Goal: Information Seeking & Learning: Compare options

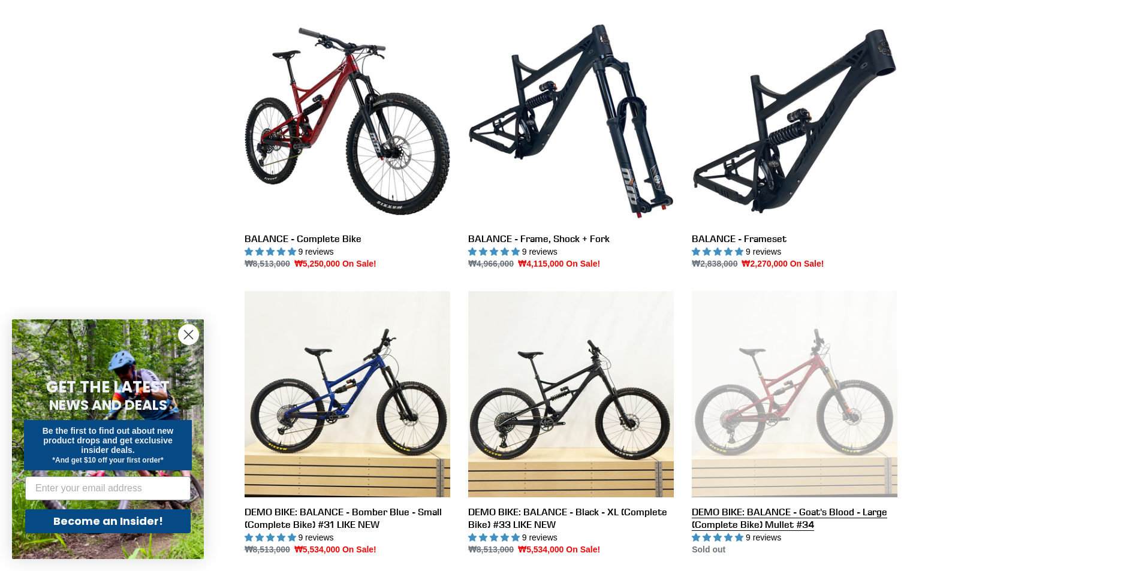
scroll to position [300, 0]
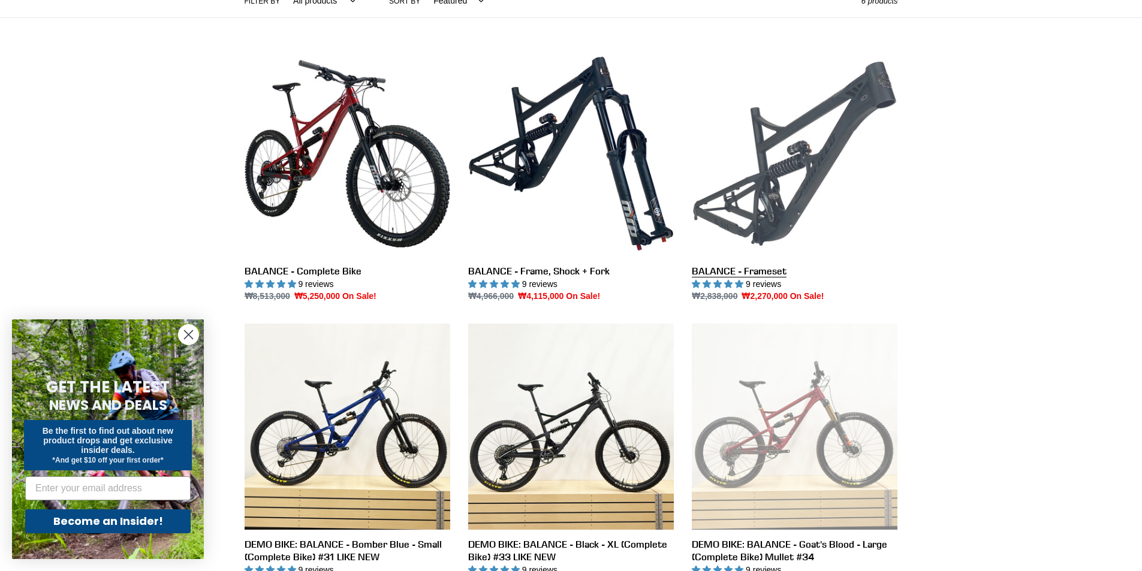
click at [827, 177] on link "BALANCE - Frameset" at bounding box center [795, 177] width 206 height 252
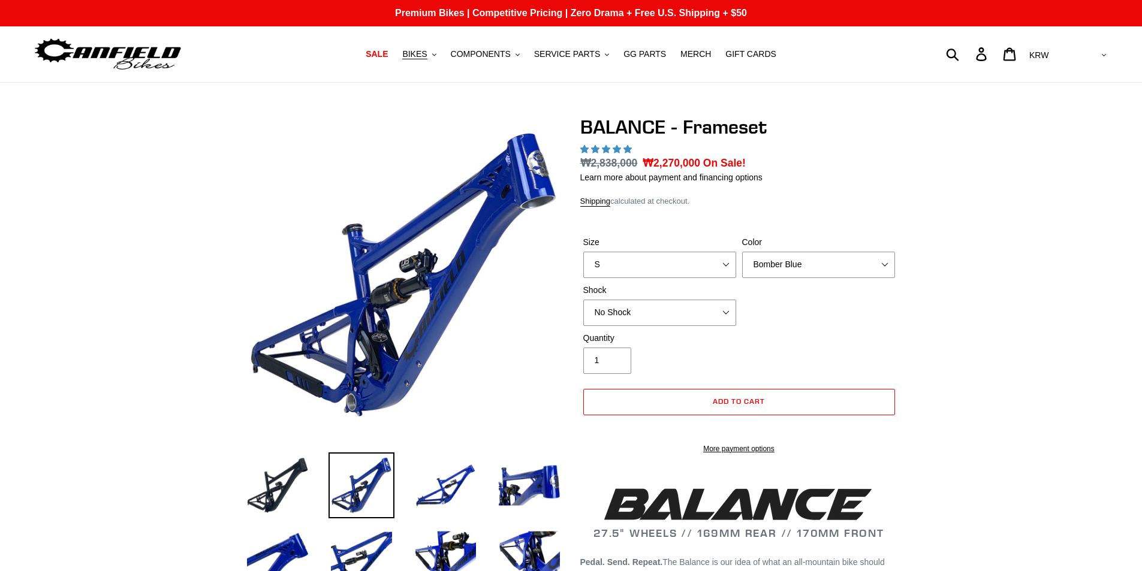
scroll to position [899, 0]
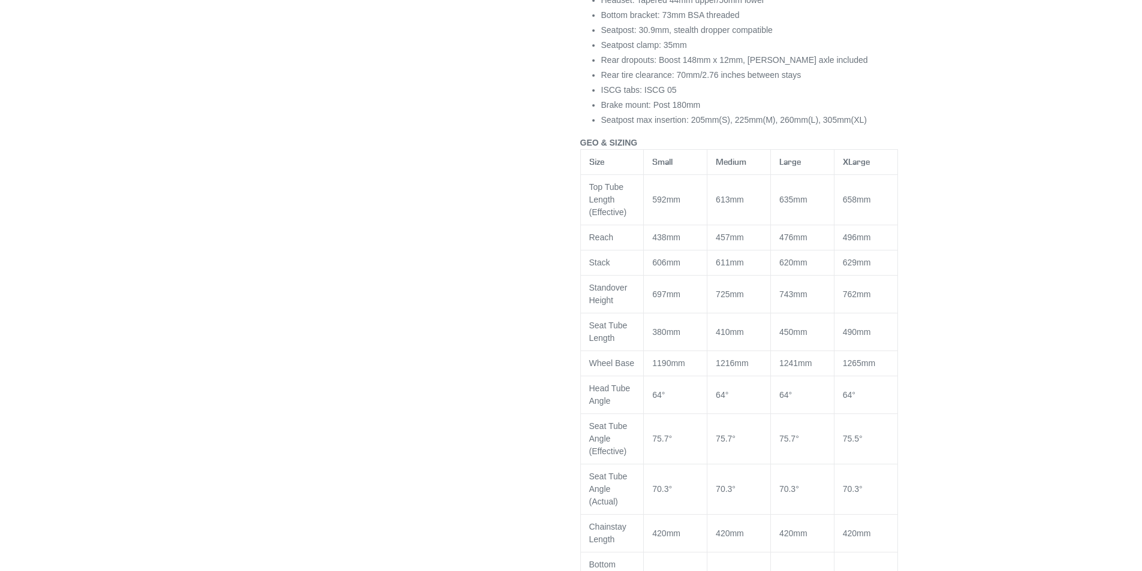
select select "highest-rating"
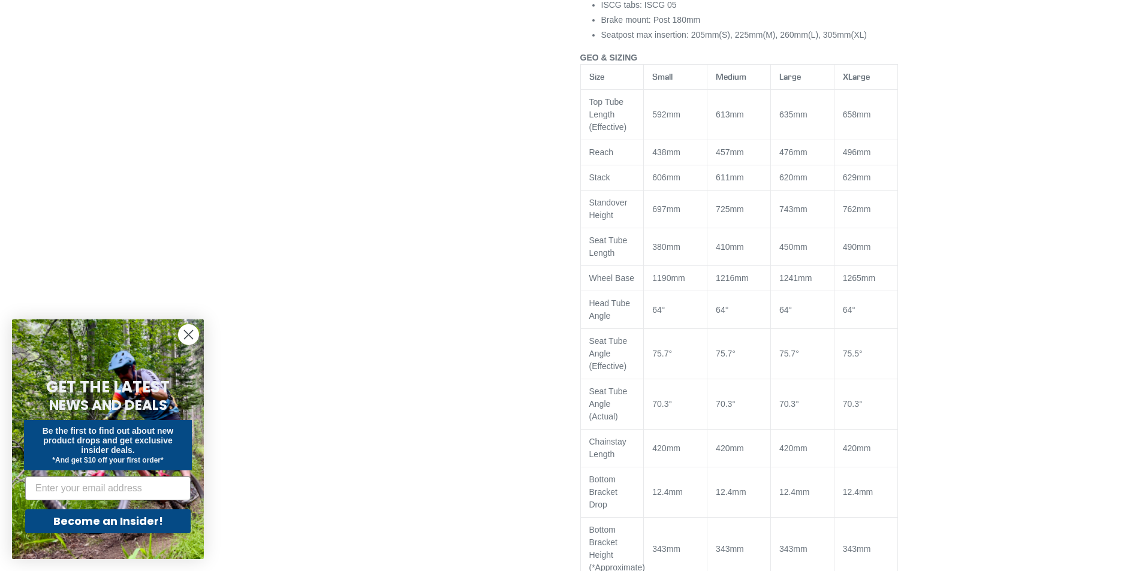
scroll to position [959, 0]
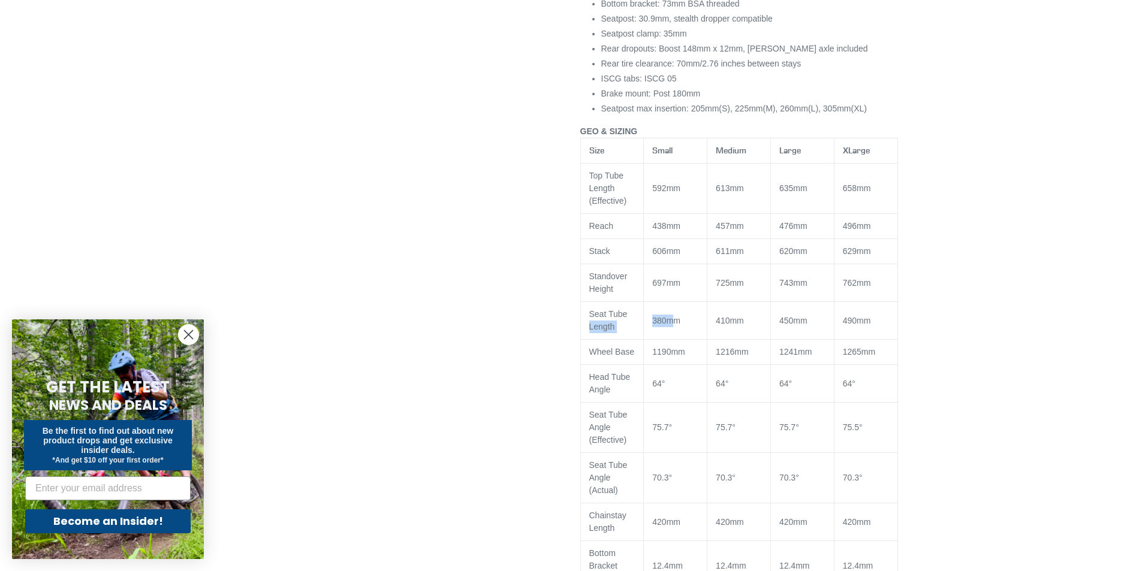
drag, startPoint x: 642, startPoint y: 329, endPoint x: 677, endPoint y: 330, distance: 34.8
click at [677, 330] on tr "Seat Tube Length 380mm 410mm 450mm 490mm" at bounding box center [738, 321] width 317 height 38
click at [677, 326] on span "380mm" at bounding box center [666, 321] width 28 height 10
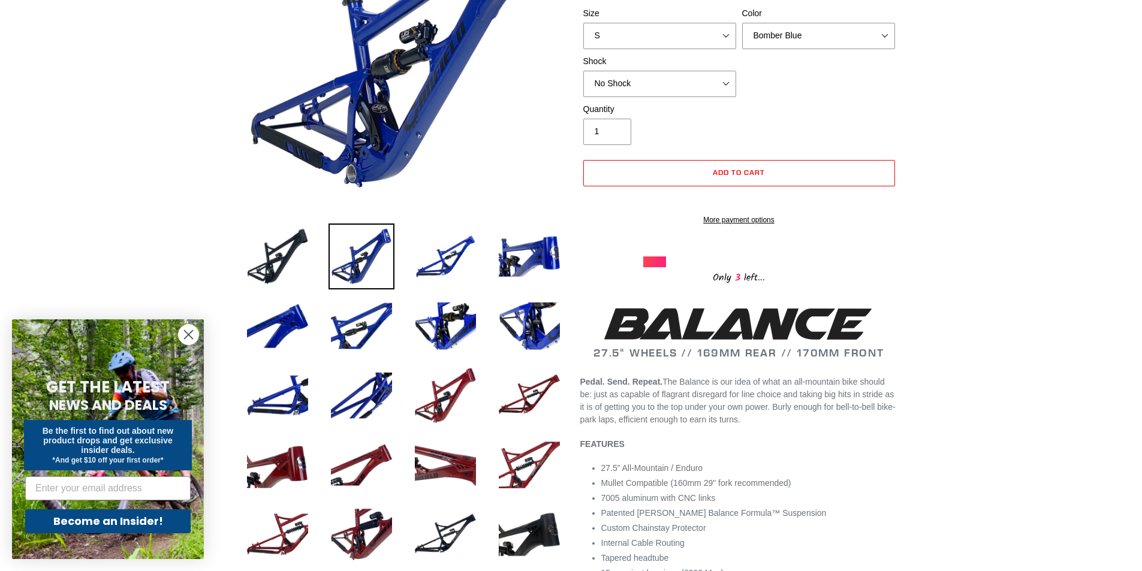
scroll to position [0, 0]
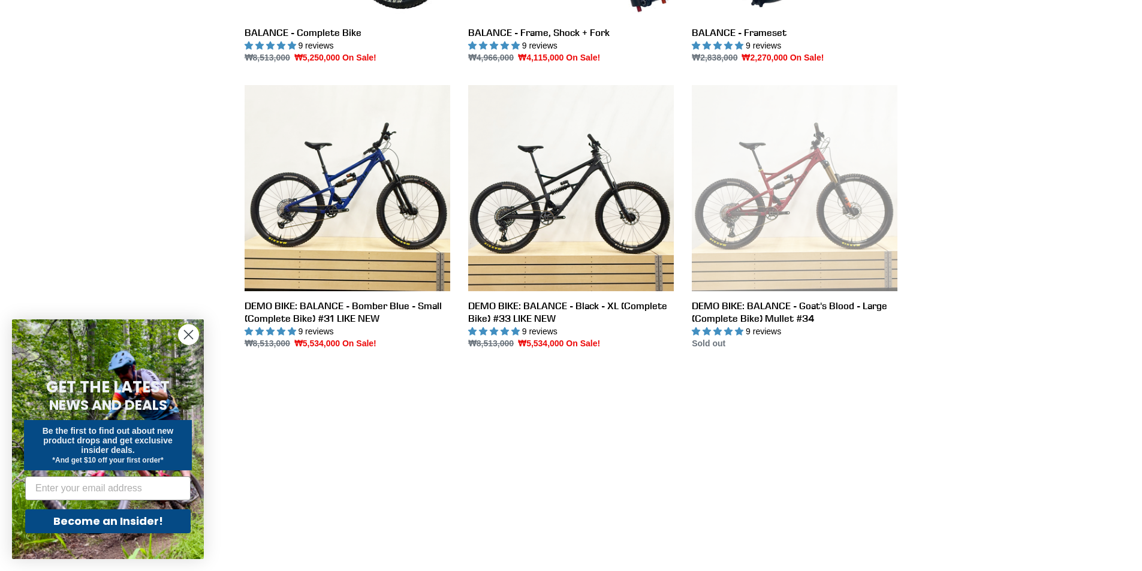
scroll to position [480, 0]
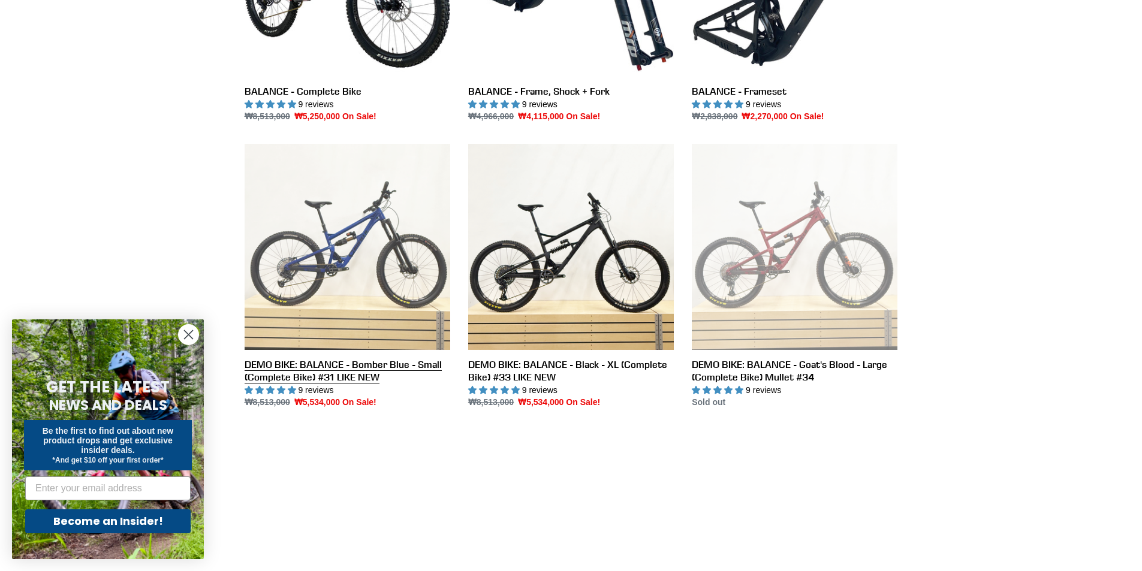
drag, startPoint x: 348, startPoint y: 241, endPoint x: 353, endPoint y: 246, distance: 7.6
click at [348, 242] on link "DEMO BIKE: BALANCE - Bomber Blue - Small (Complete Bike) #31 LIKE NEW" at bounding box center [348, 276] width 206 height 265
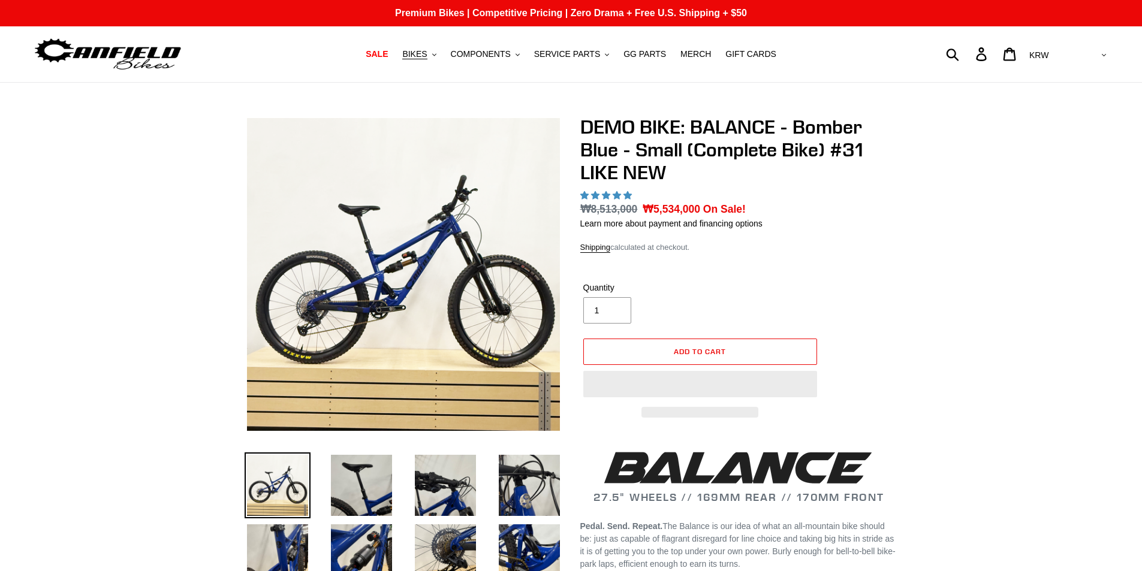
select select "highest-rating"
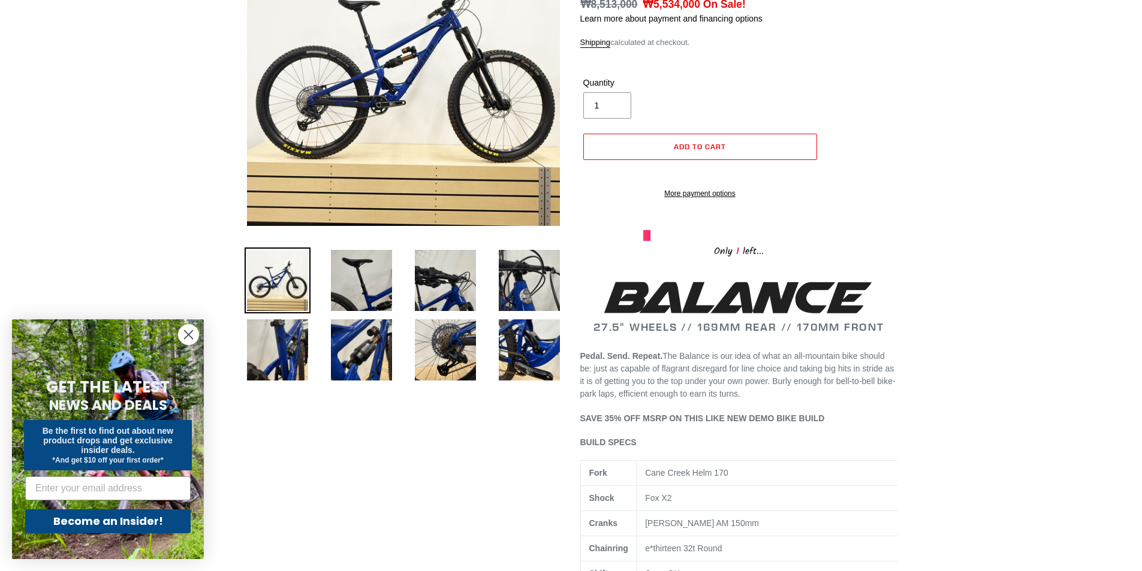
scroll to position [180, 0]
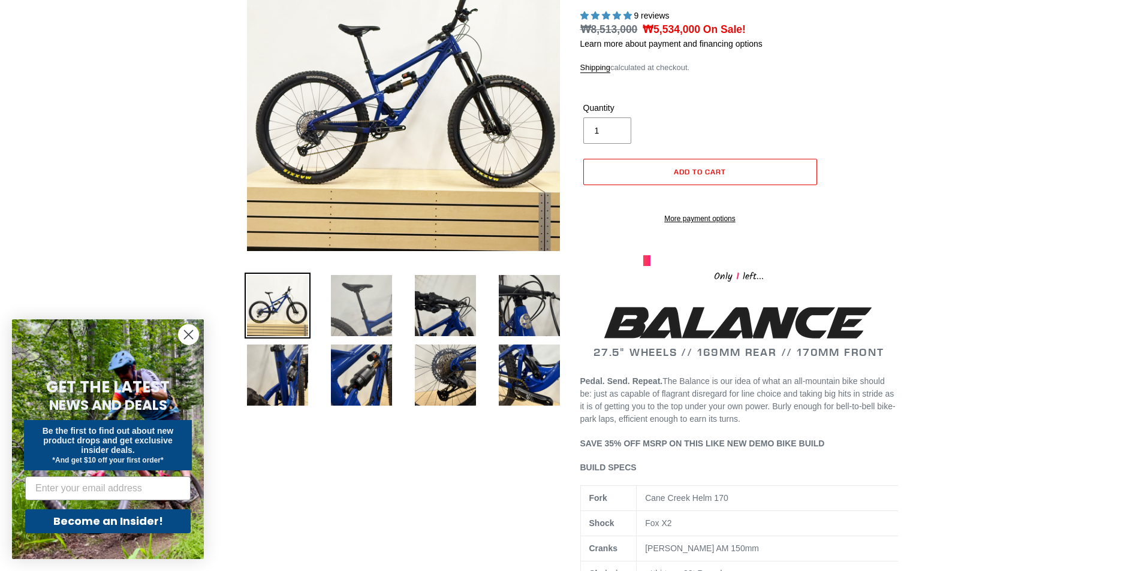
click at [366, 311] on img at bounding box center [362, 306] width 66 height 66
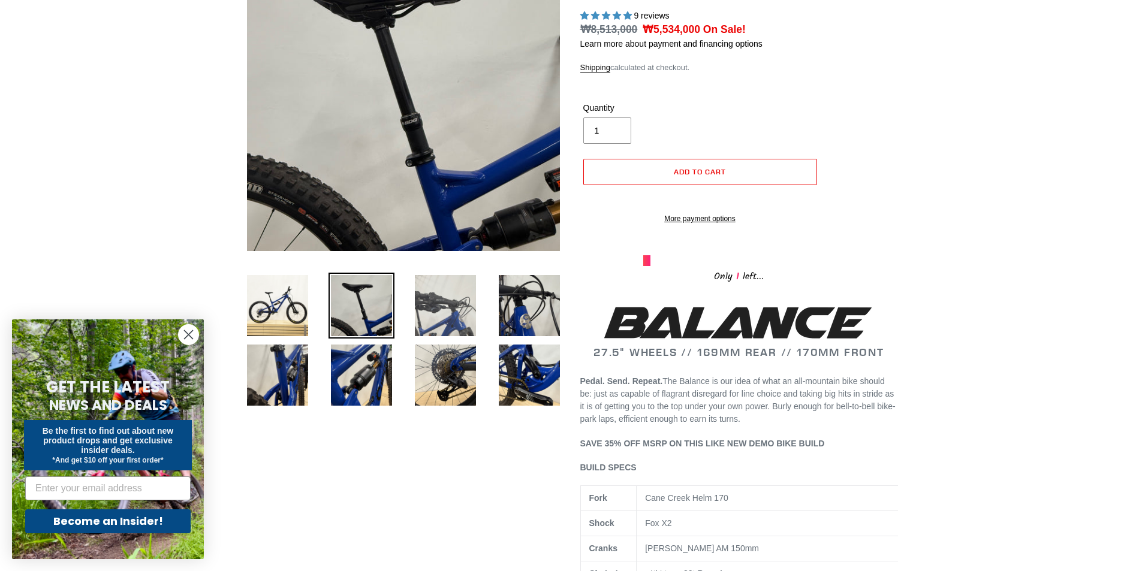
click at [438, 319] on img at bounding box center [446, 306] width 66 height 66
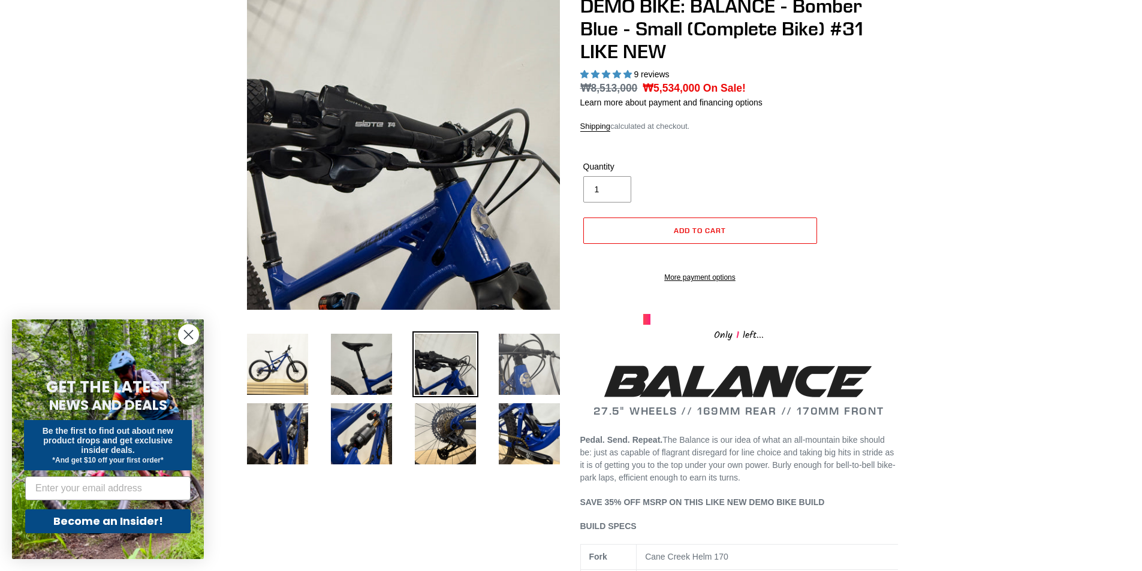
scroll to position [120, 0]
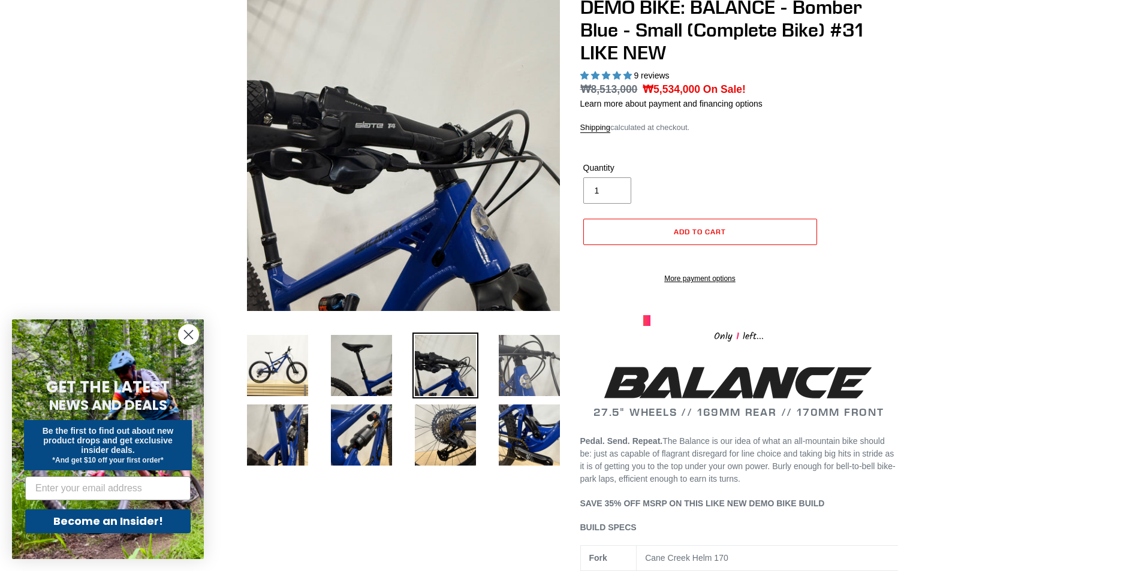
click at [515, 370] on img at bounding box center [529, 366] width 66 height 66
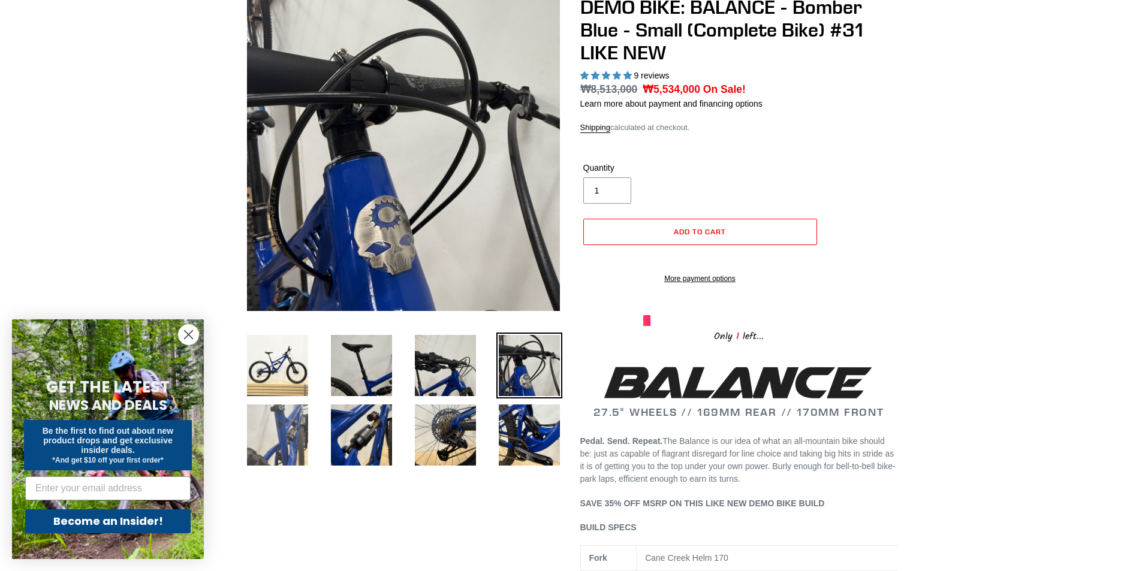
click at [279, 447] on img at bounding box center [278, 435] width 66 height 66
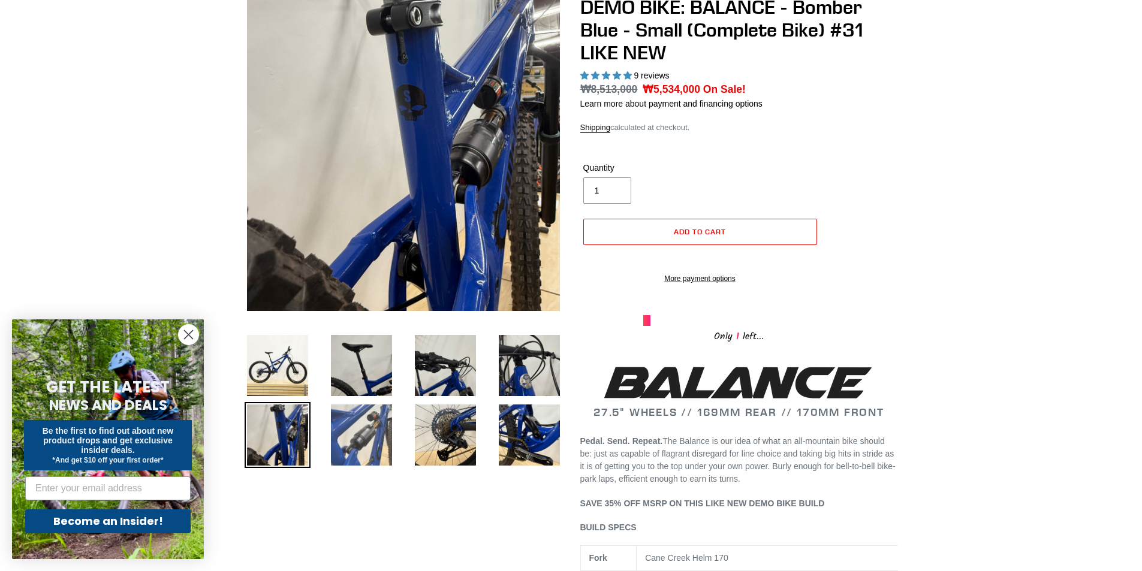
click at [373, 441] on img at bounding box center [362, 435] width 66 height 66
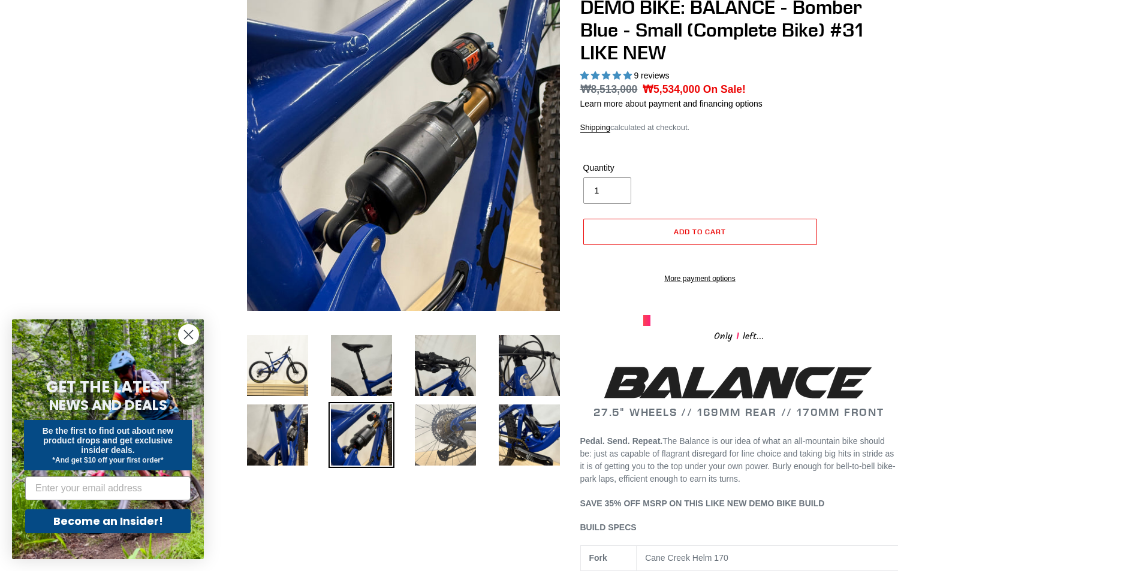
click at [438, 442] on img at bounding box center [446, 435] width 66 height 66
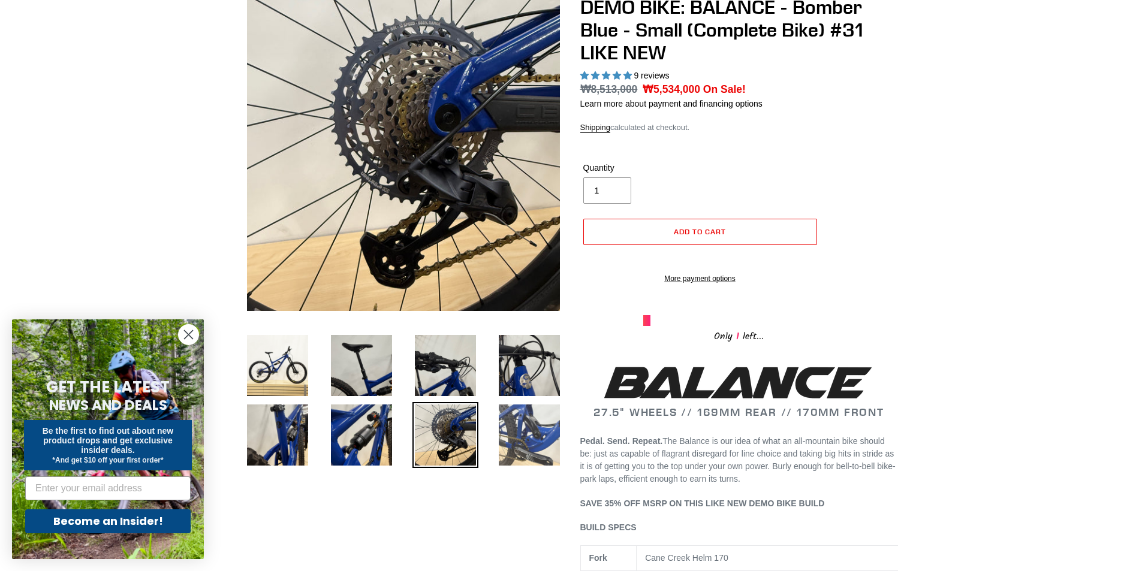
click at [538, 432] on img at bounding box center [529, 435] width 66 height 66
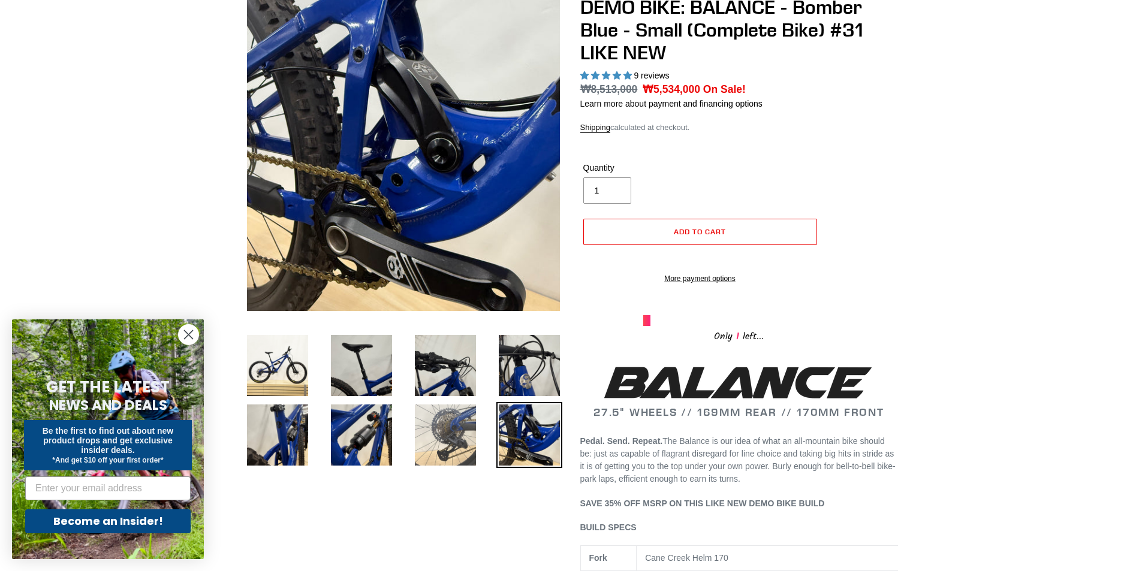
click at [427, 432] on img at bounding box center [446, 435] width 66 height 66
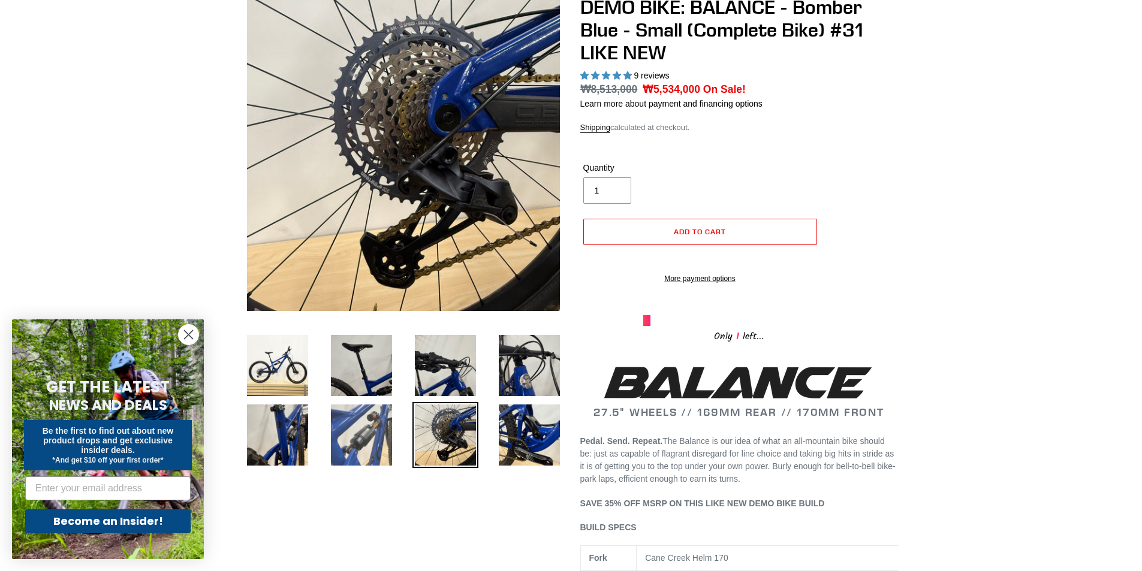
click at [357, 436] on img at bounding box center [362, 435] width 66 height 66
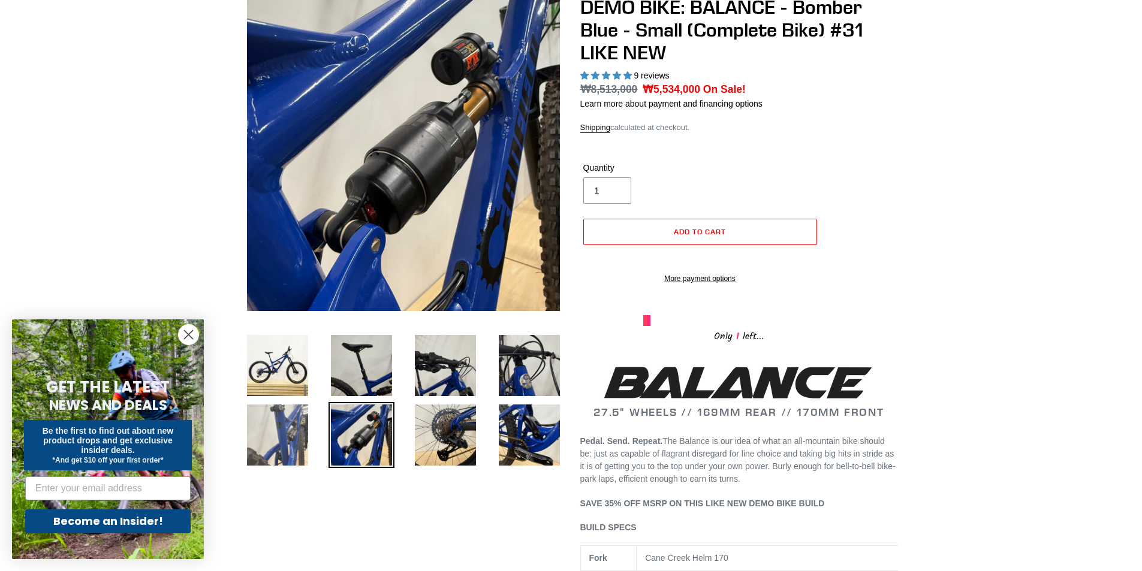
click at [292, 447] on img at bounding box center [278, 435] width 66 height 66
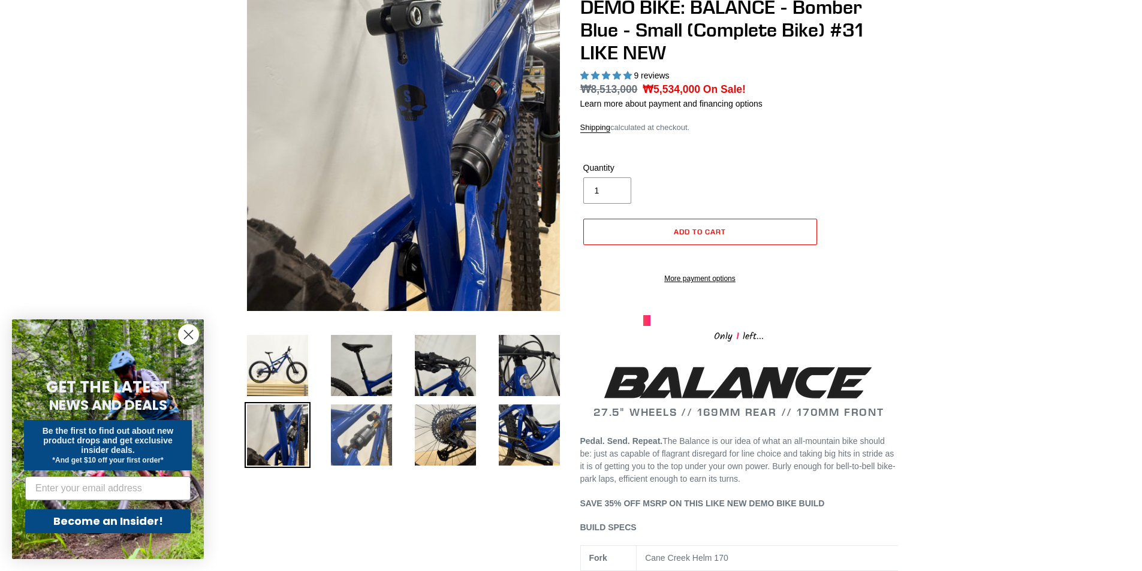
click at [356, 441] on img at bounding box center [362, 435] width 66 height 66
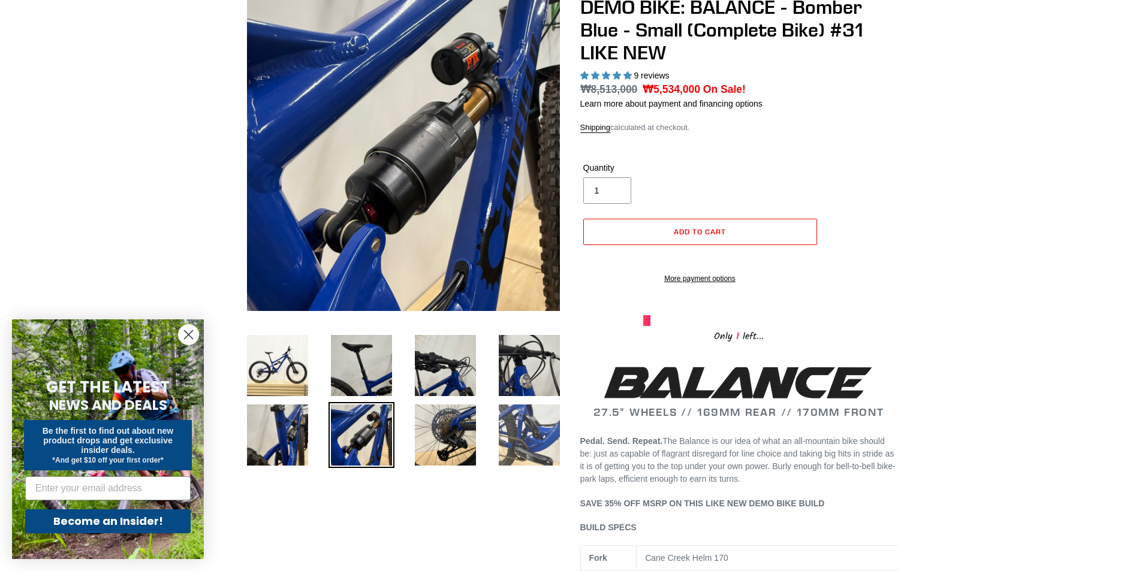
drag, startPoint x: 483, startPoint y: 433, endPoint x: 505, endPoint y: 436, distance: 23.0
click at [483, 433] on li at bounding box center [520, 439] width 84 height 70
click at [521, 435] on img at bounding box center [529, 435] width 66 height 66
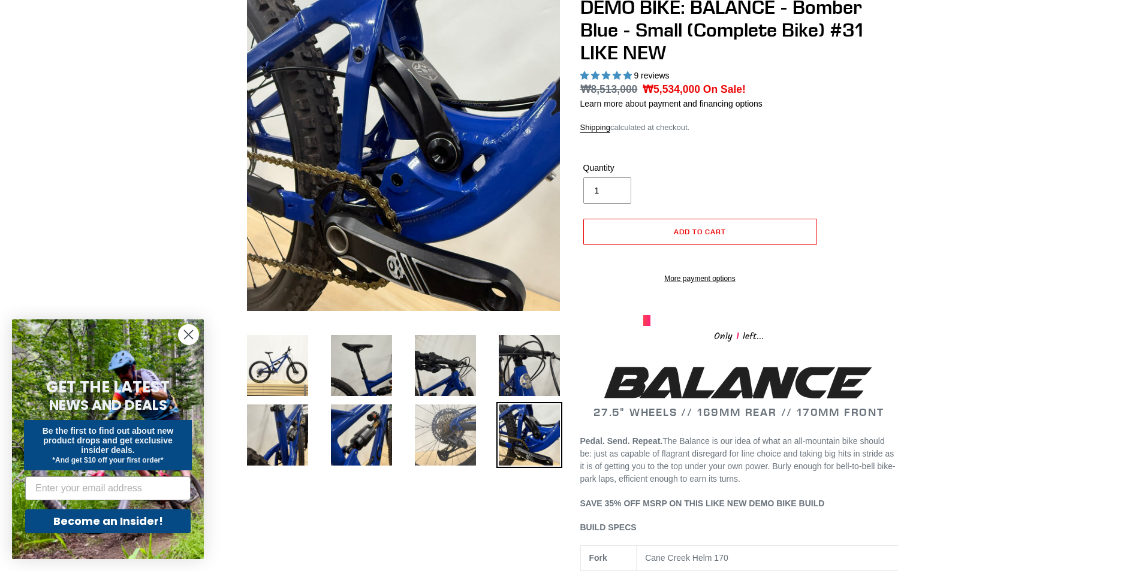
click at [425, 436] on img at bounding box center [446, 435] width 66 height 66
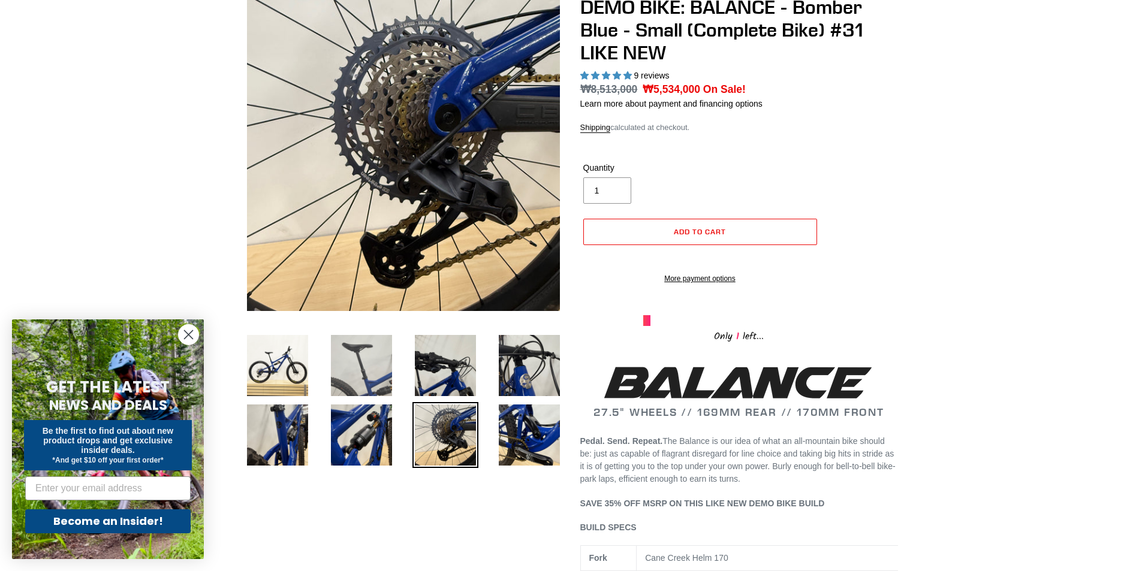
click at [370, 390] on img at bounding box center [362, 366] width 66 height 66
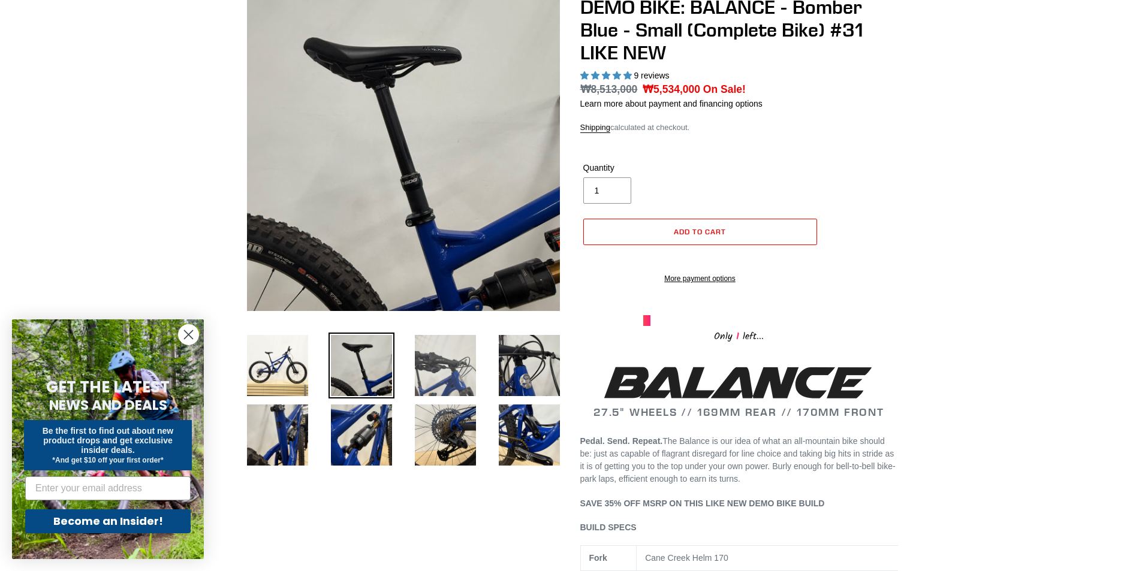
click at [461, 379] on img at bounding box center [446, 366] width 66 height 66
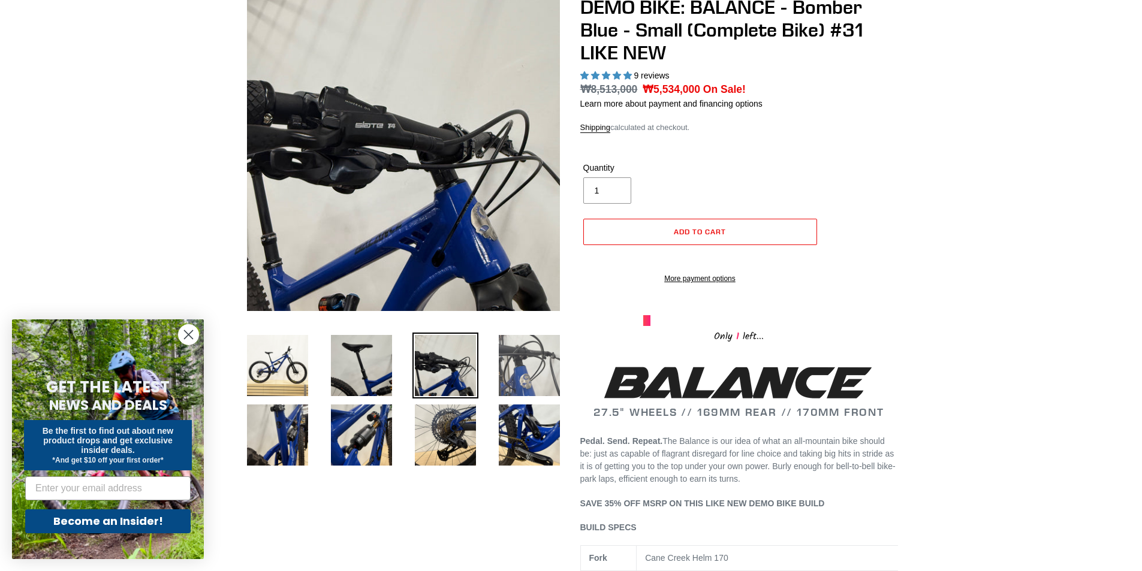
click at [538, 372] on img at bounding box center [529, 366] width 66 height 66
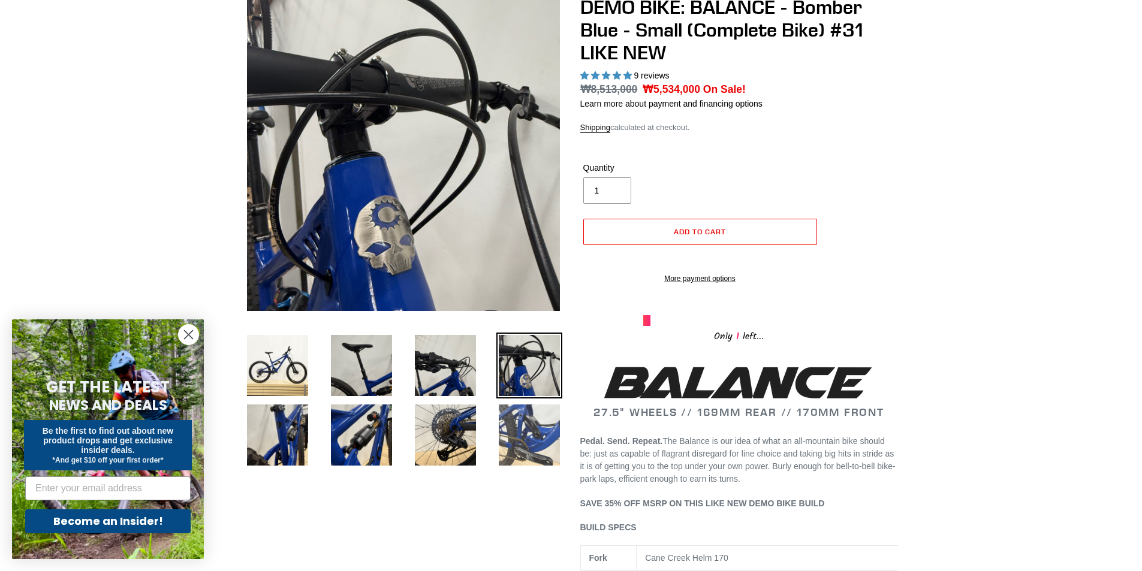
click at [529, 424] on img at bounding box center [529, 435] width 66 height 66
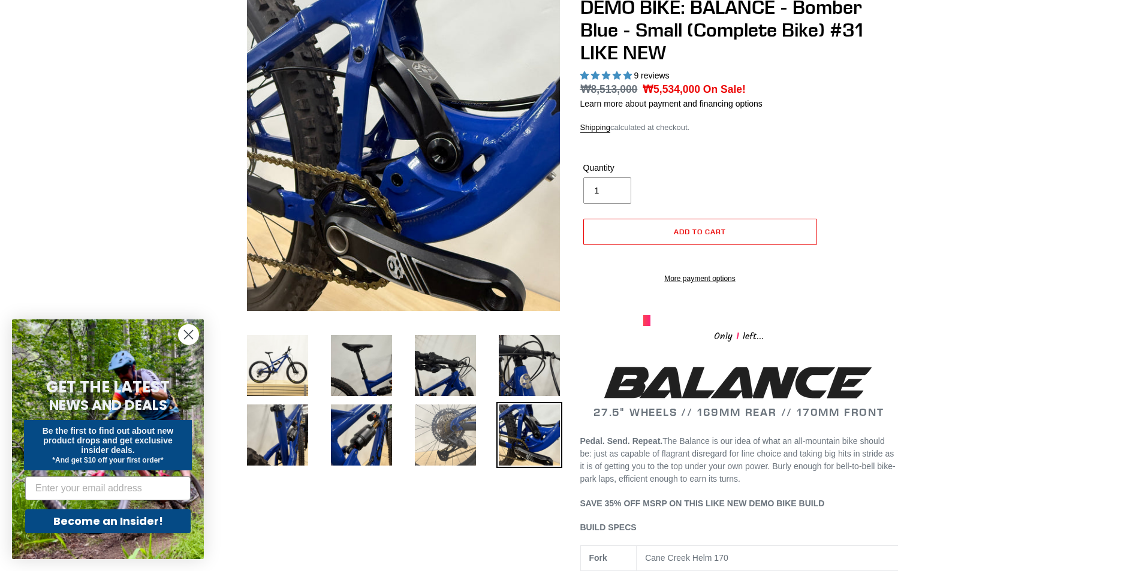
click at [450, 451] on img at bounding box center [446, 435] width 66 height 66
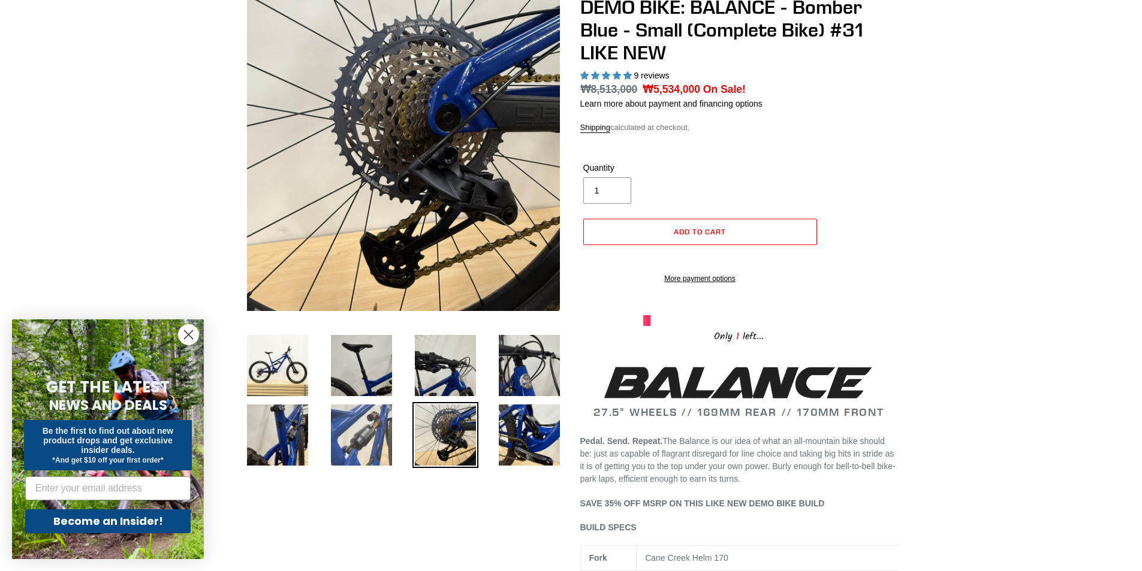
click at [338, 446] on img at bounding box center [362, 435] width 66 height 66
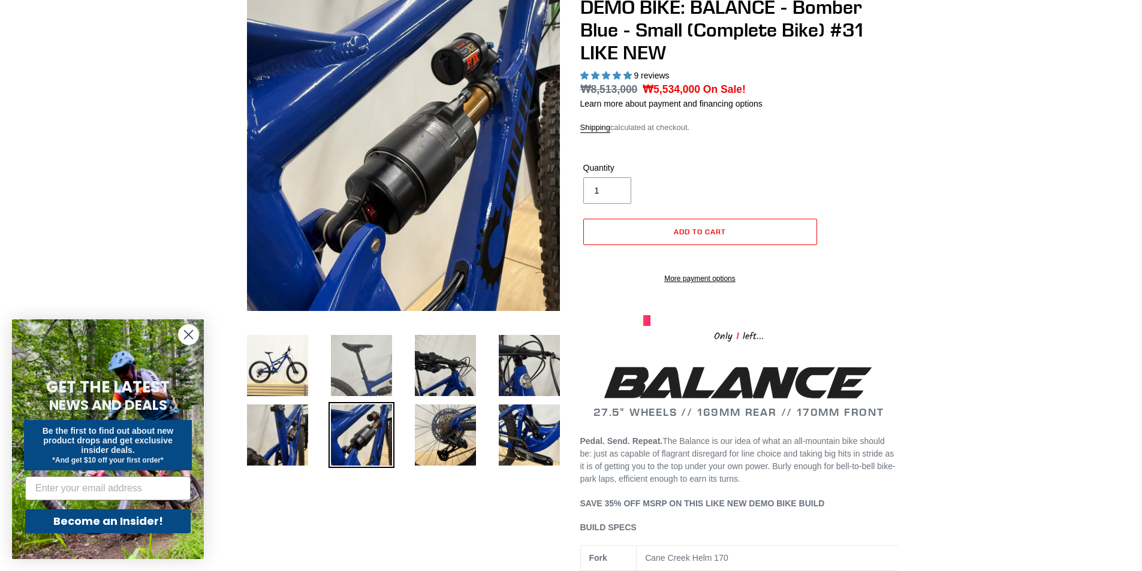
click at [366, 378] on img at bounding box center [362, 366] width 66 height 66
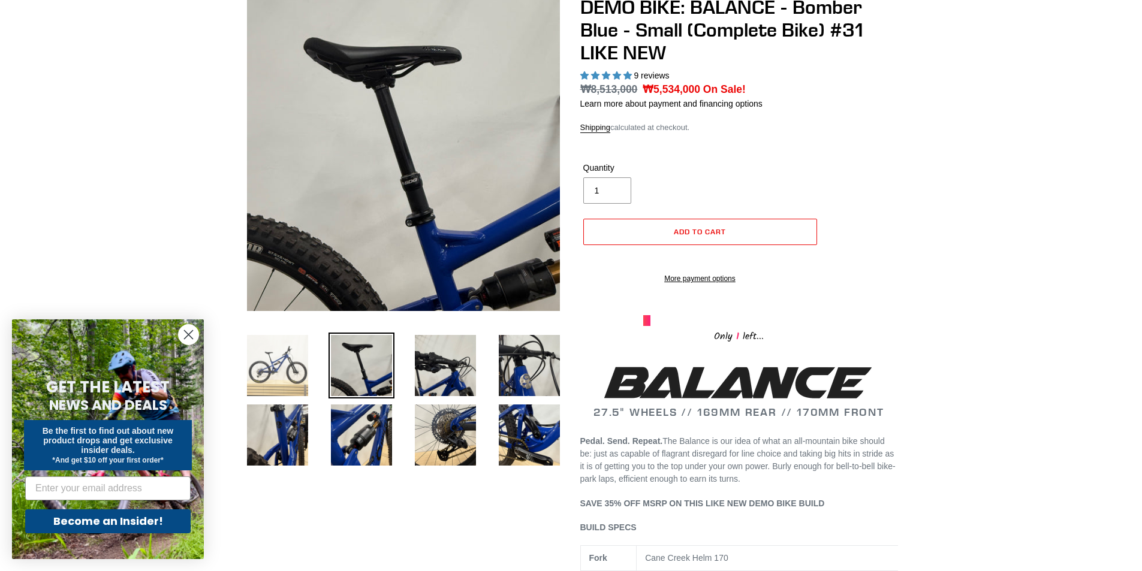
click at [258, 380] on img at bounding box center [278, 366] width 66 height 66
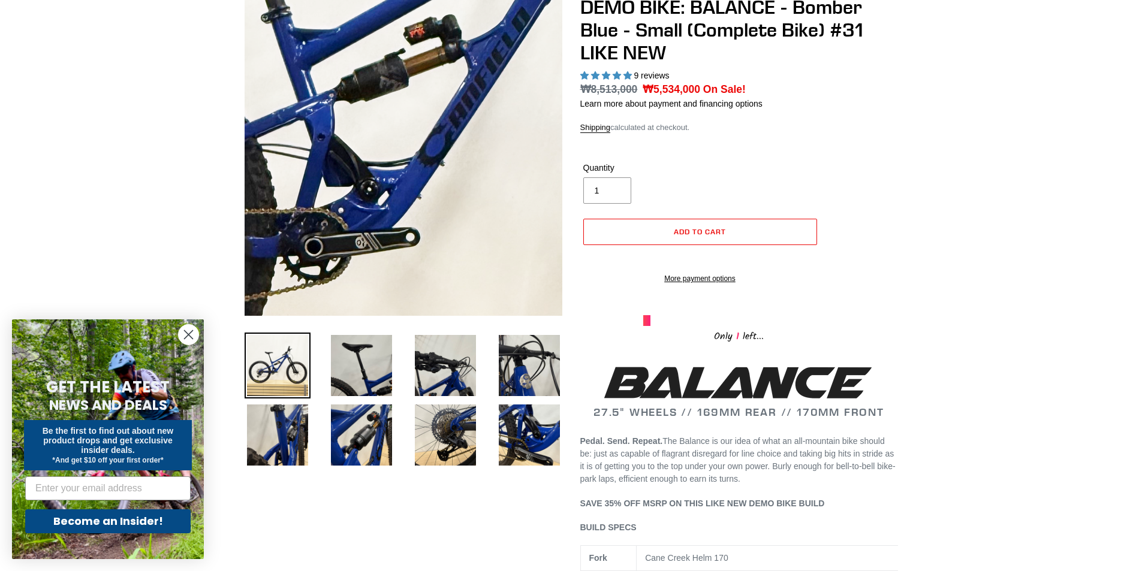
click at [401, 173] on img at bounding box center [411, 107] width 1228 height 1228
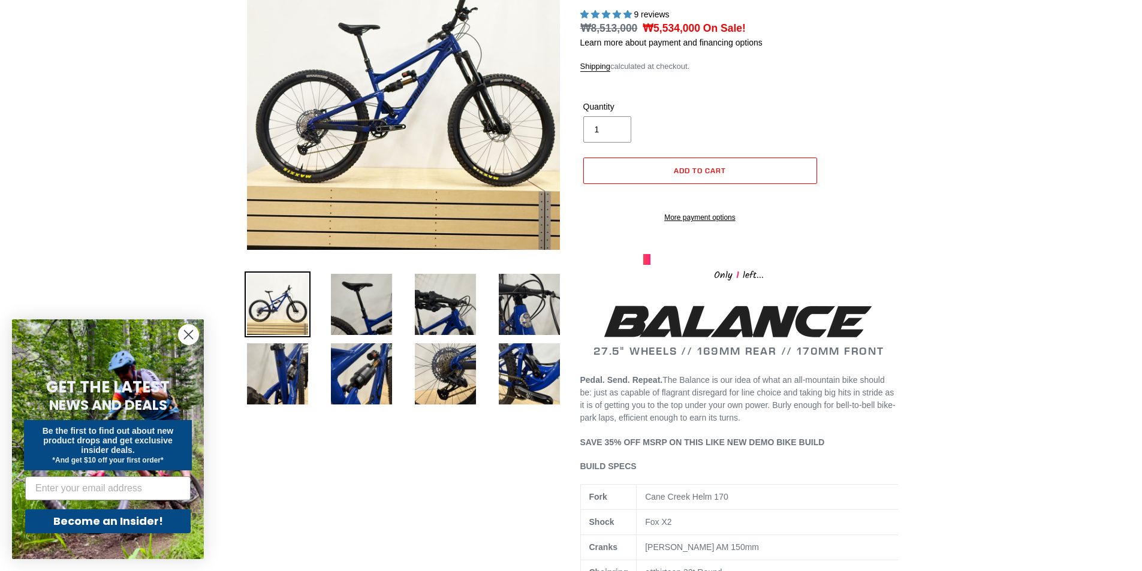
scroll to position [180, 0]
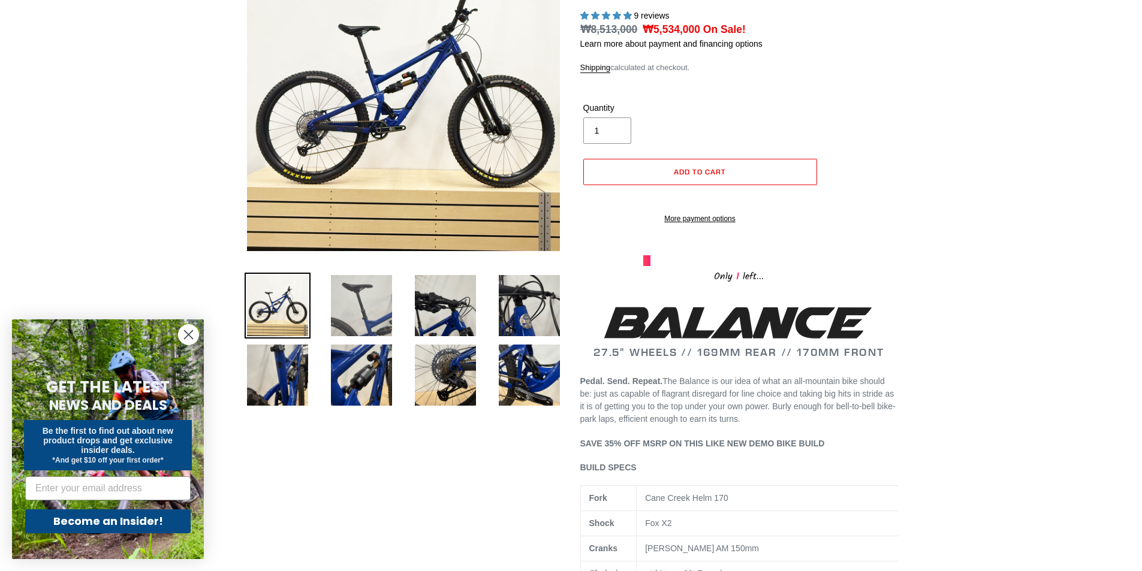
click at [373, 296] on img at bounding box center [362, 306] width 66 height 66
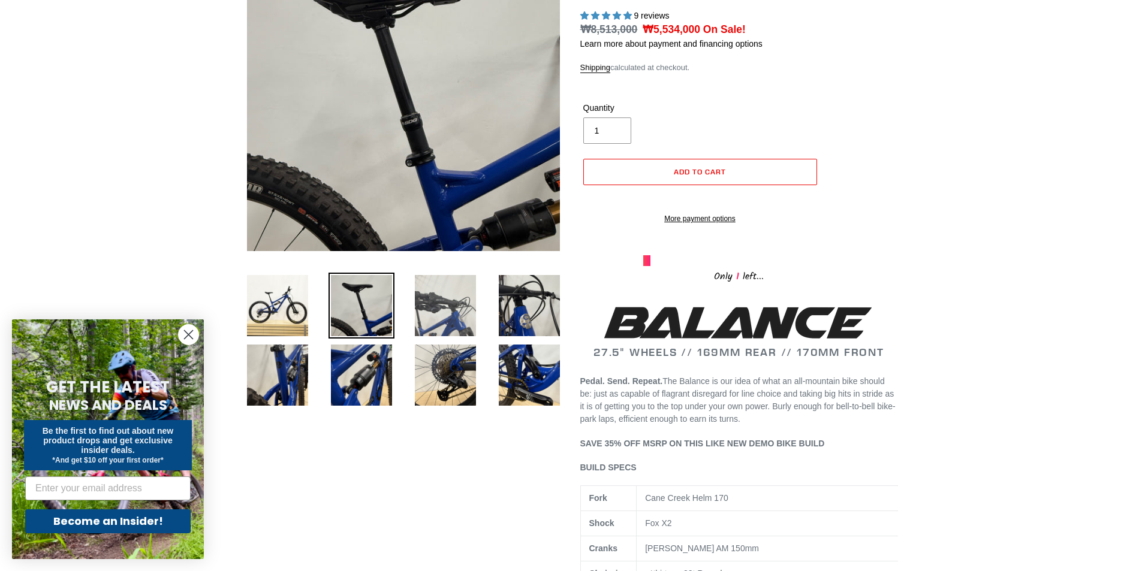
click at [418, 305] on img at bounding box center [446, 306] width 66 height 66
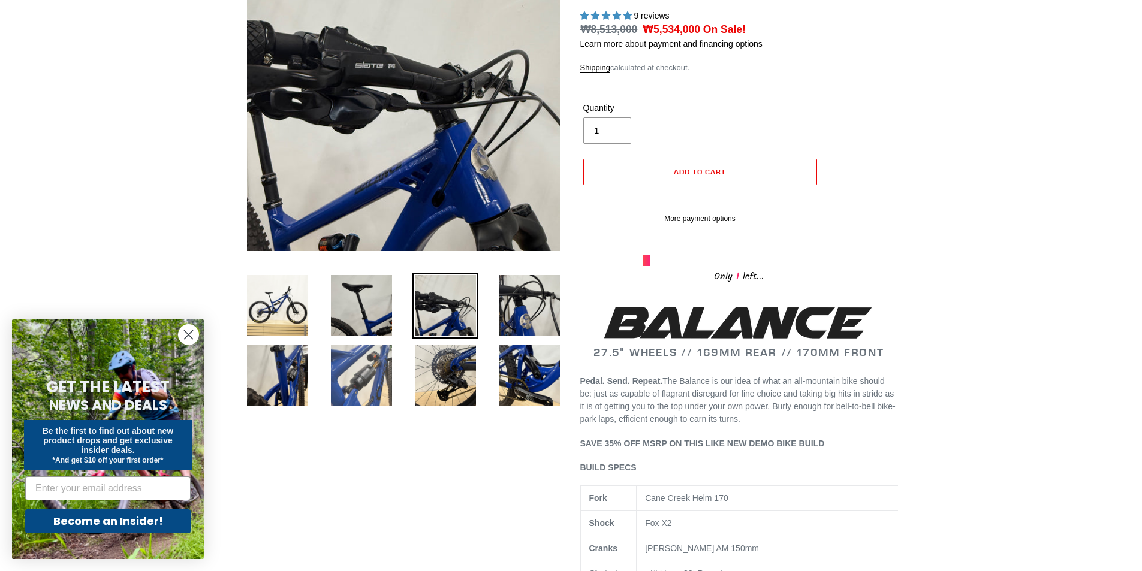
click at [387, 359] on img at bounding box center [362, 375] width 66 height 66
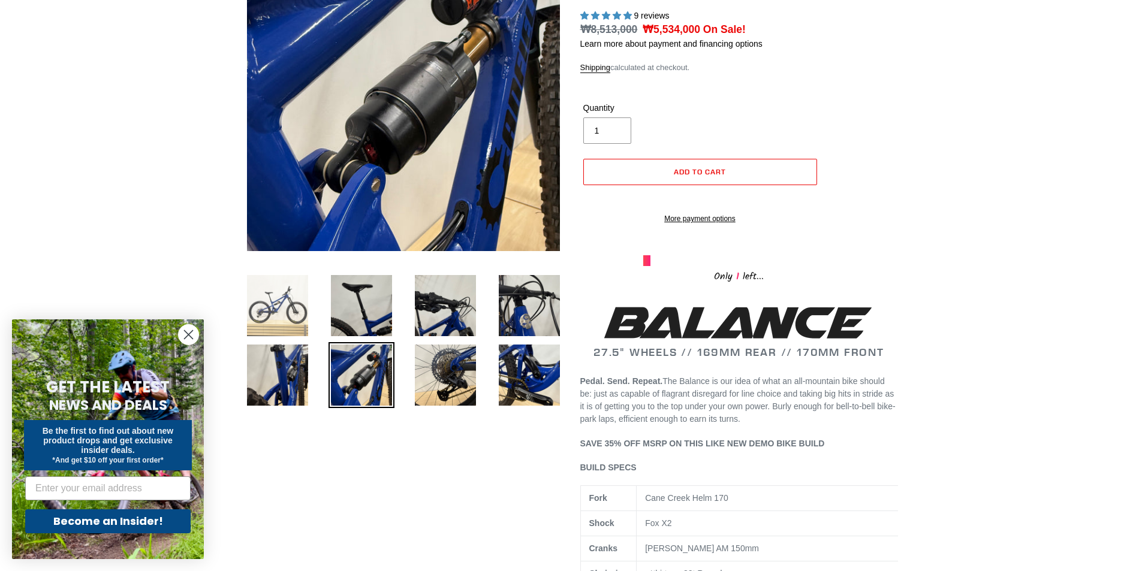
click at [279, 309] on img at bounding box center [278, 306] width 66 height 66
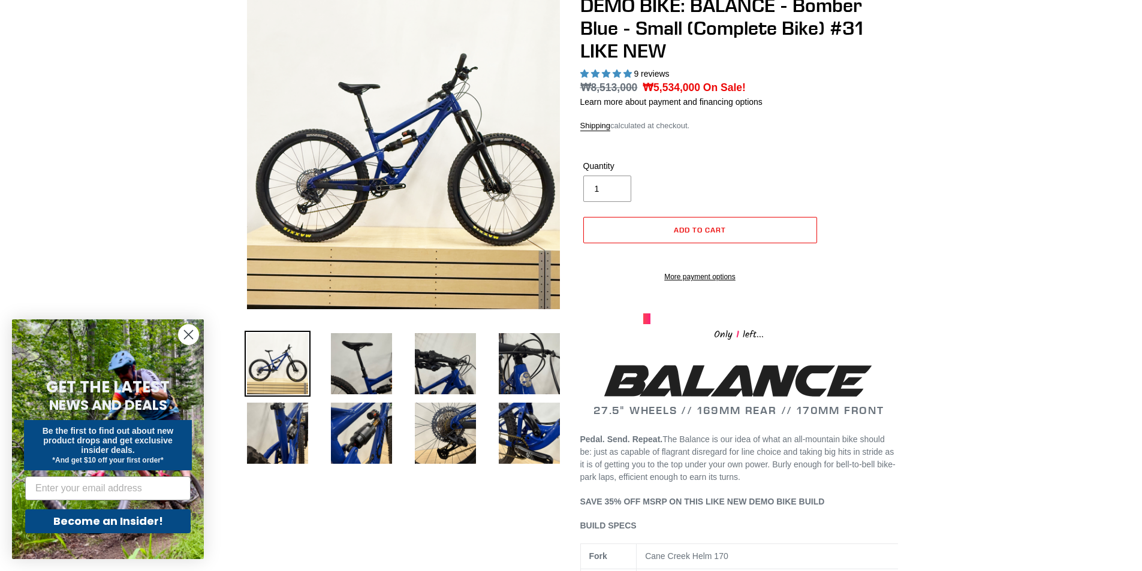
scroll to position [120, 0]
